Goal: Task Accomplishment & Management: Manage account settings

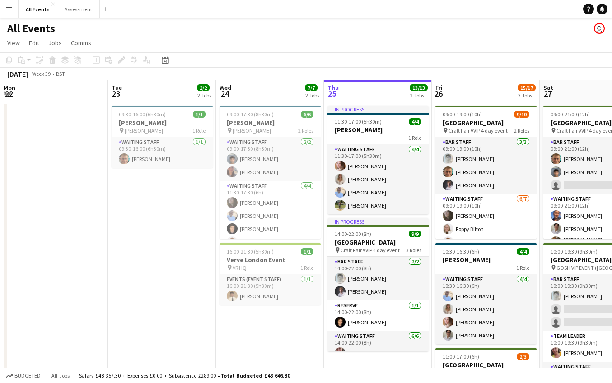
scroll to position [0, 216]
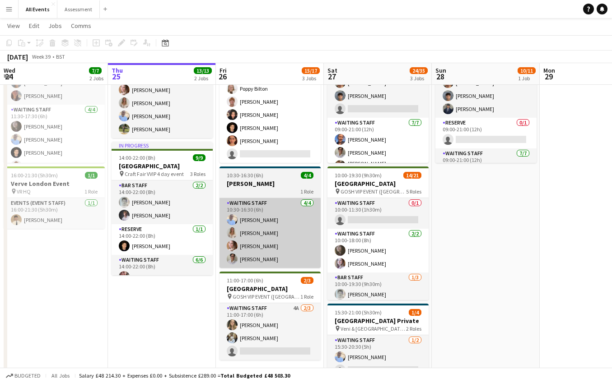
scroll to position [81, 0]
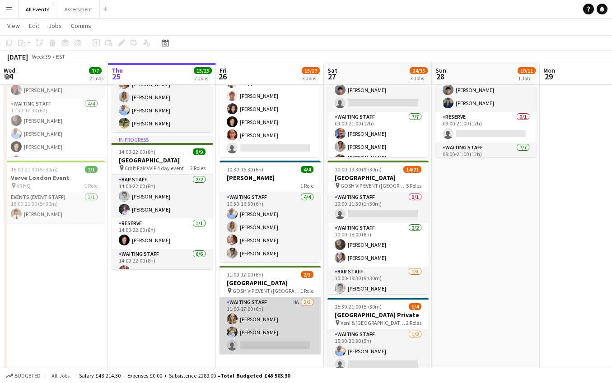
click at [292, 316] on app-card-role "Waiting Staff 4A [DATE] 11:00-17:00 (6h) [PERSON_NAME] [PERSON_NAME] single-neu…" at bounding box center [269, 325] width 101 height 57
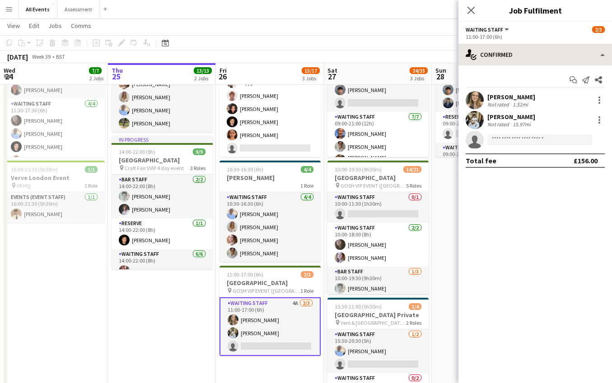
scroll to position [80, 0]
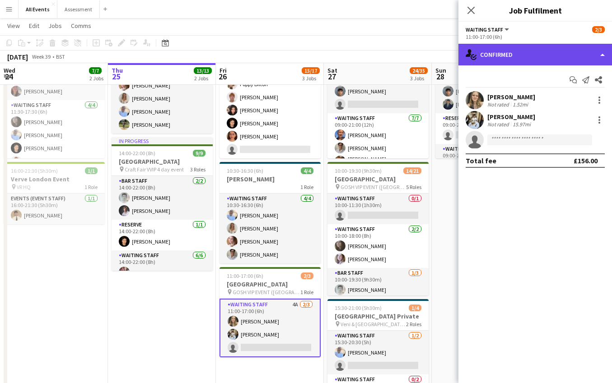
click at [505, 55] on div "single-neutral-actions-check-2 Confirmed" at bounding box center [534, 55] width 153 height 22
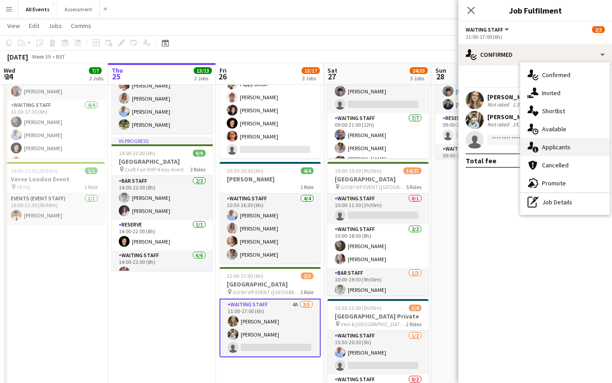
click at [551, 154] on div "single-neutral-actions-information Applicants" at bounding box center [564, 147] width 89 height 18
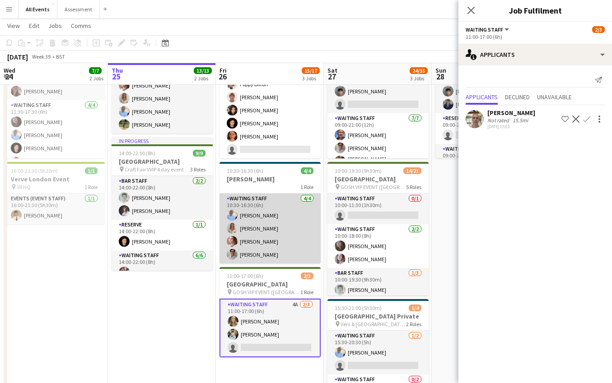
click at [290, 215] on app-card-role "Waiting Staff [DATE] 10:30-16:30 (6h) [PERSON_NAME] [PERSON_NAME] [PERSON_NAME]…" at bounding box center [269, 229] width 101 height 70
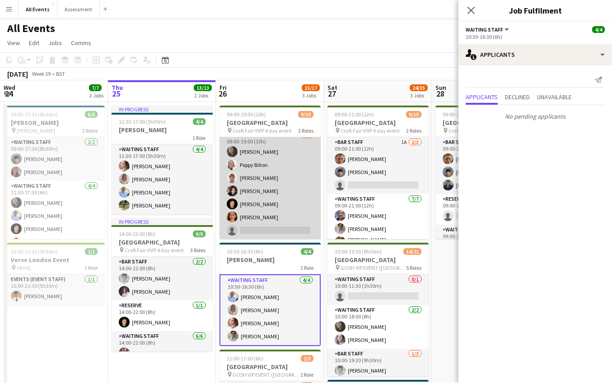
scroll to position [0, 0]
click at [289, 206] on app-card-role "Waiting Staff 1A [DATE] 09:00-19:00 (10h) [PERSON_NAME] [PERSON_NAME] [PERSON_N…" at bounding box center [269, 184] width 101 height 109
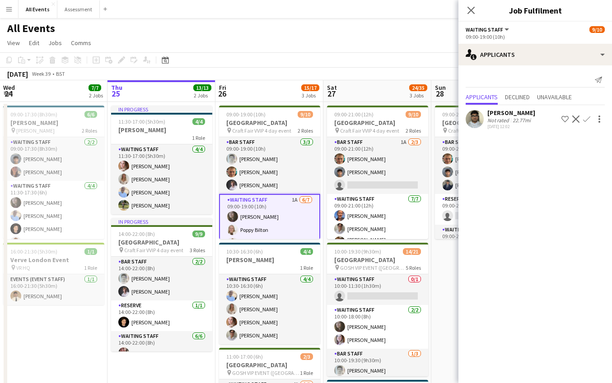
scroll to position [0, 0]
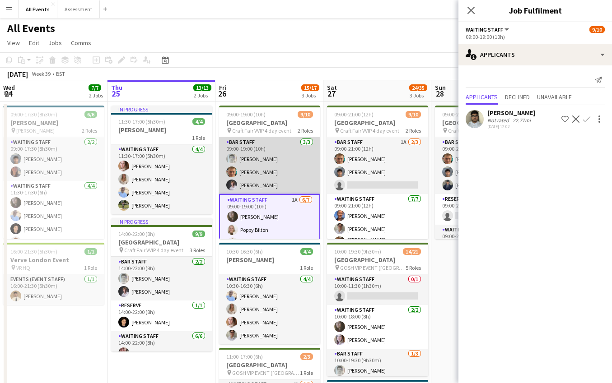
click at [291, 176] on app-card-role "Bar Staff [DATE] 09:00-19:00 (10h) [PERSON_NAME] [PERSON_NAME] [PERSON_NAME]" at bounding box center [269, 165] width 101 height 57
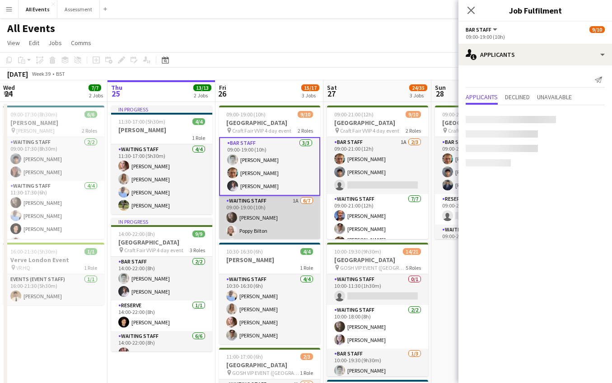
click at [289, 216] on app-card-role "Waiting Staff 1A [DATE] 09:00-19:00 (10h) [PERSON_NAME] [PERSON_NAME] [PERSON_N…" at bounding box center [269, 250] width 101 height 109
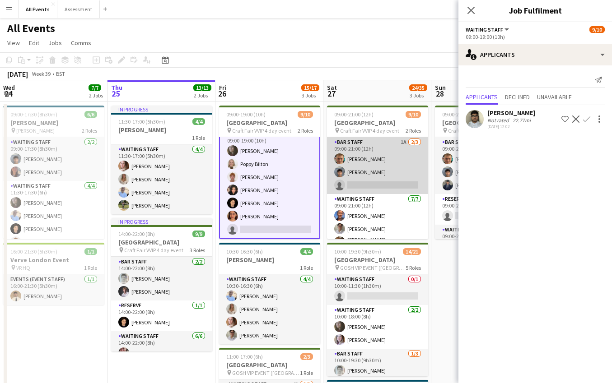
click at [376, 190] on app-card-role "Bar Staff 1A [DATE] 09:00-21:00 (12h) [PERSON_NAME] Arya [PERSON_NAME] single-n…" at bounding box center [377, 165] width 101 height 57
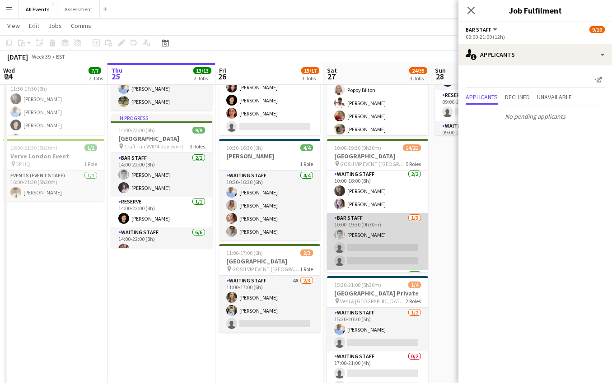
click at [374, 251] on app-card-role "Bar Staff [DATE] 10:00-19:30 (9h30m) [PERSON_NAME] single-neutral-actions singl…" at bounding box center [377, 241] width 101 height 57
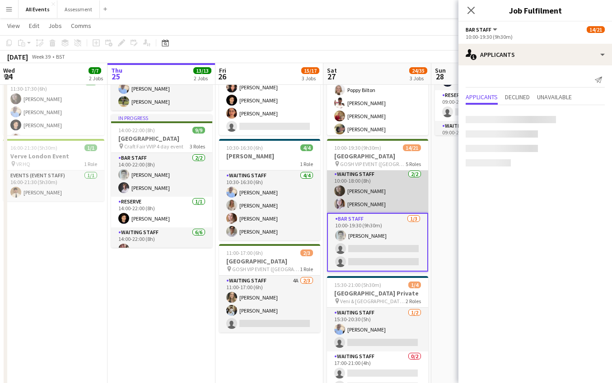
click at [376, 195] on app-card-role "Waiting Staff [DATE] 10:00-18:00 (8h) [PERSON_NAME] [PERSON_NAME]" at bounding box center [377, 191] width 101 height 44
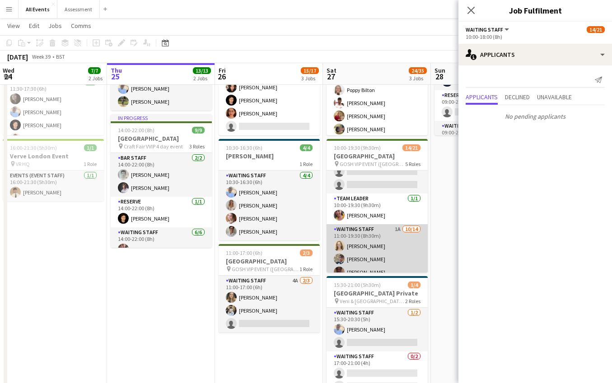
click at [372, 246] on app-card-role "Waiting Staff 1A [DATE] 11:00-19:30 (8h30m) [PERSON_NAME] [PERSON_NAME] [PERSON…" at bounding box center [376, 324] width 101 height 201
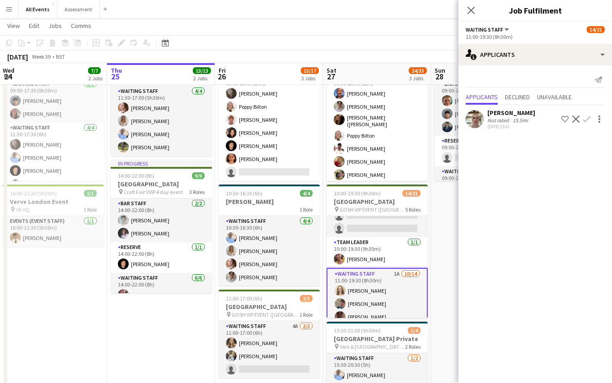
scroll to position [66, 0]
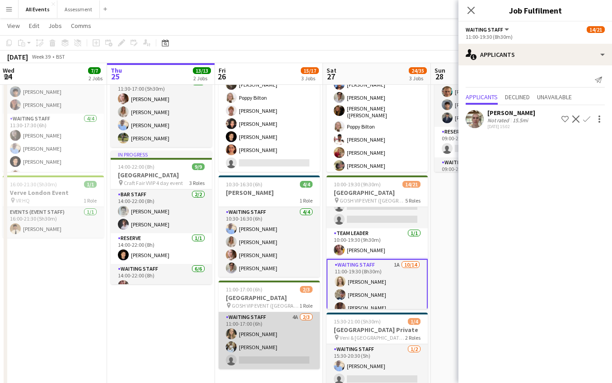
click at [286, 352] on app-card-role "Waiting Staff 4A [DATE] 11:00-17:00 (6h) [PERSON_NAME] [PERSON_NAME] single-neu…" at bounding box center [268, 340] width 101 height 57
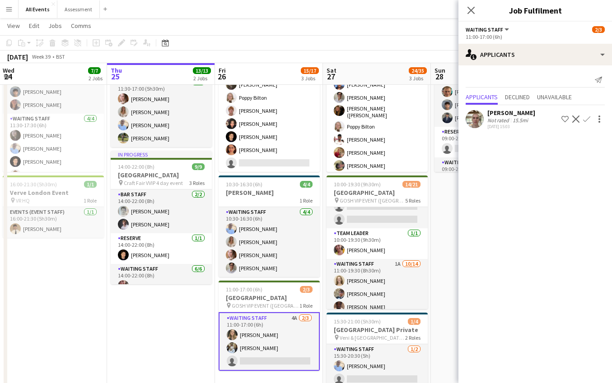
click at [286, 352] on app-card-role "Waiting Staff 4A [DATE] 11:00-17:00 (6h) [PERSON_NAME] [PERSON_NAME] single-neu…" at bounding box center [268, 341] width 101 height 59
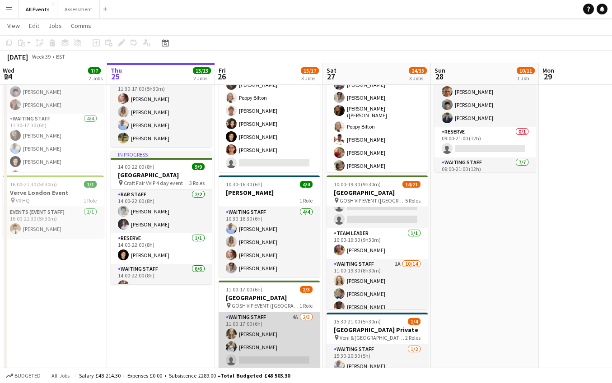
click at [287, 352] on app-card-role "Waiting Staff 4A [DATE] 11:00-17:00 (6h) [PERSON_NAME] [PERSON_NAME] single-neu…" at bounding box center [268, 340] width 101 height 57
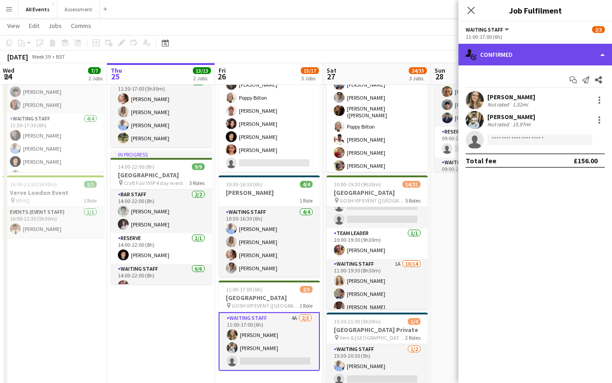
click at [534, 59] on div "single-neutral-actions-check-2 Confirmed" at bounding box center [534, 55] width 153 height 22
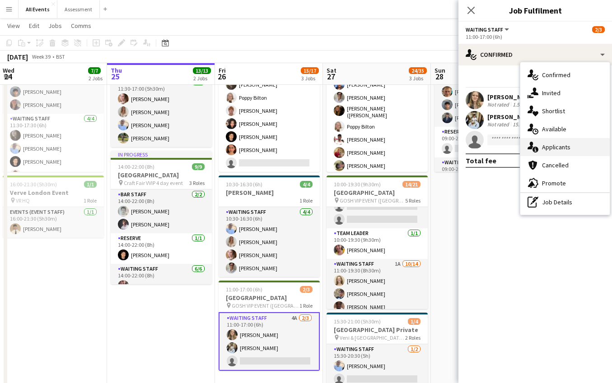
click at [567, 149] on span "Applicants" at bounding box center [556, 147] width 28 height 8
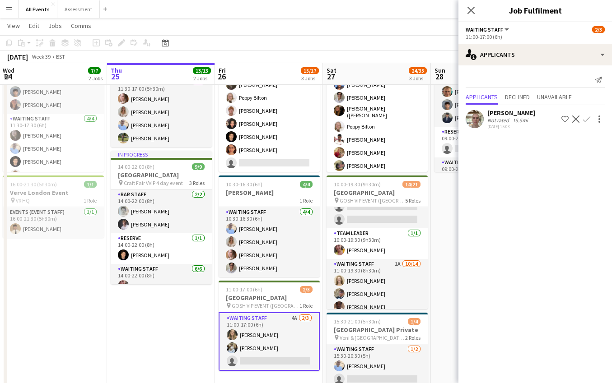
click at [578, 93] on div "Applicants Declined Unavailable" at bounding box center [534, 98] width 139 height 14
click at [571, 95] on span "Unavailable" at bounding box center [554, 97] width 35 height 6
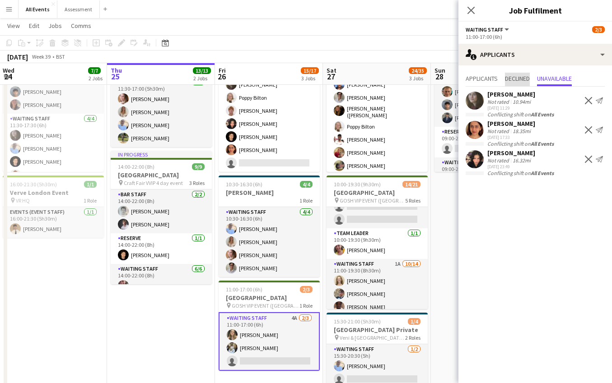
click at [528, 80] on span "Declined" at bounding box center [517, 78] width 25 height 6
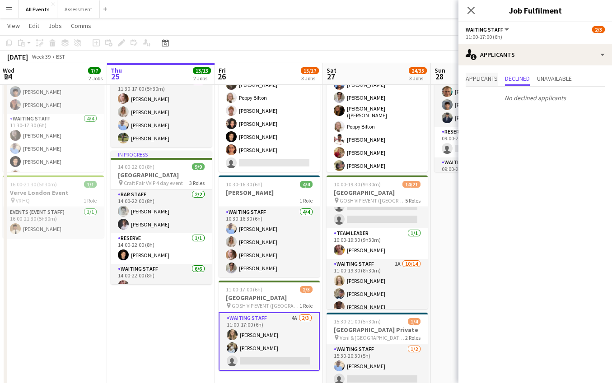
click at [494, 79] on span "Applicants" at bounding box center [481, 78] width 32 height 6
